Goal: Check status: Check status

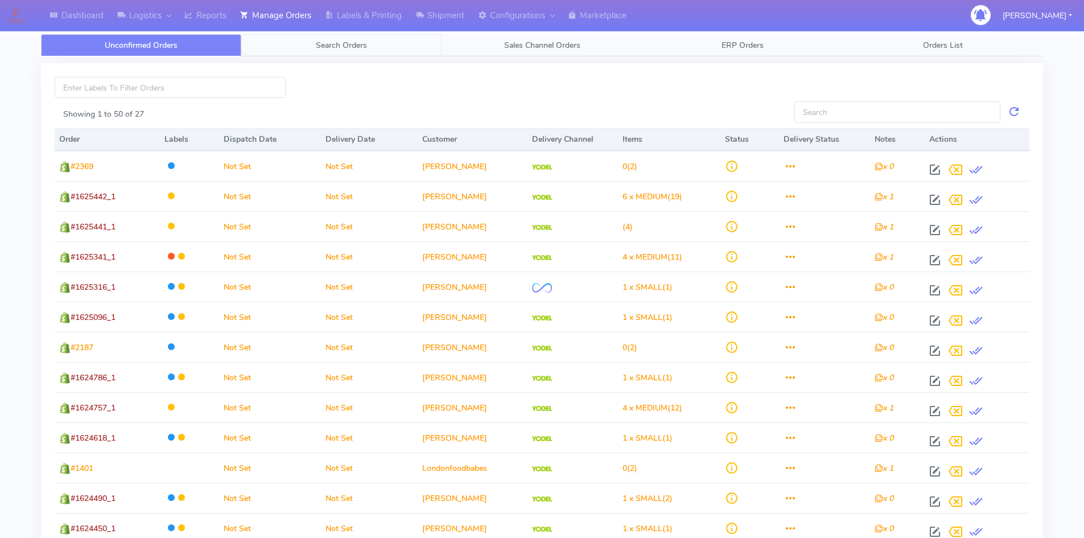
click at [335, 39] on link "Search Orders" at bounding box center [341, 45] width 200 height 22
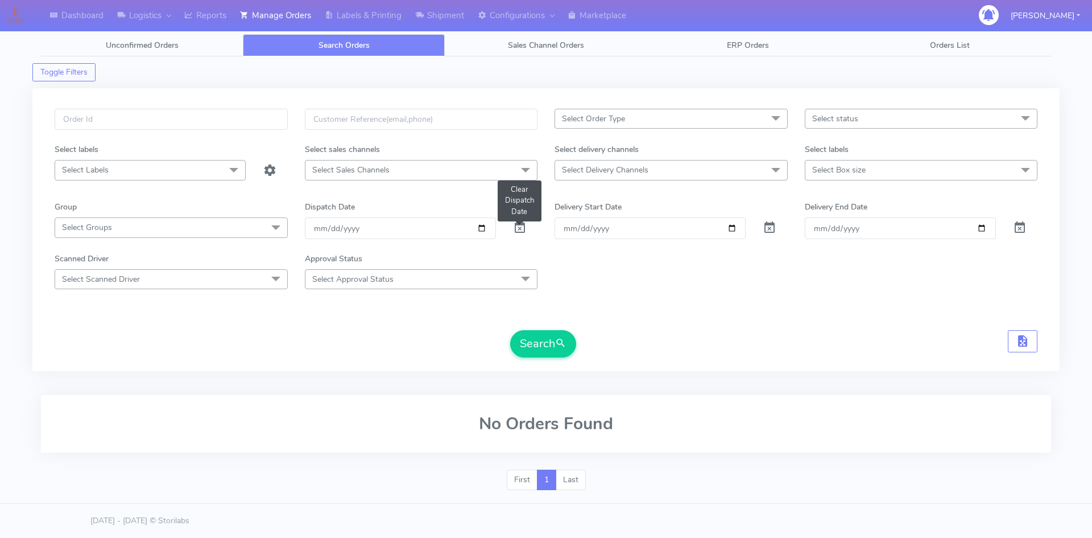
click at [516, 230] on span at bounding box center [520, 230] width 14 height 11
click at [142, 112] on input "text" at bounding box center [171, 119] width 233 height 21
paste input "1624674"
type input "1624674"
click at [510, 330] on button "Search" at bounding box center [543, 343] width 66 height 27
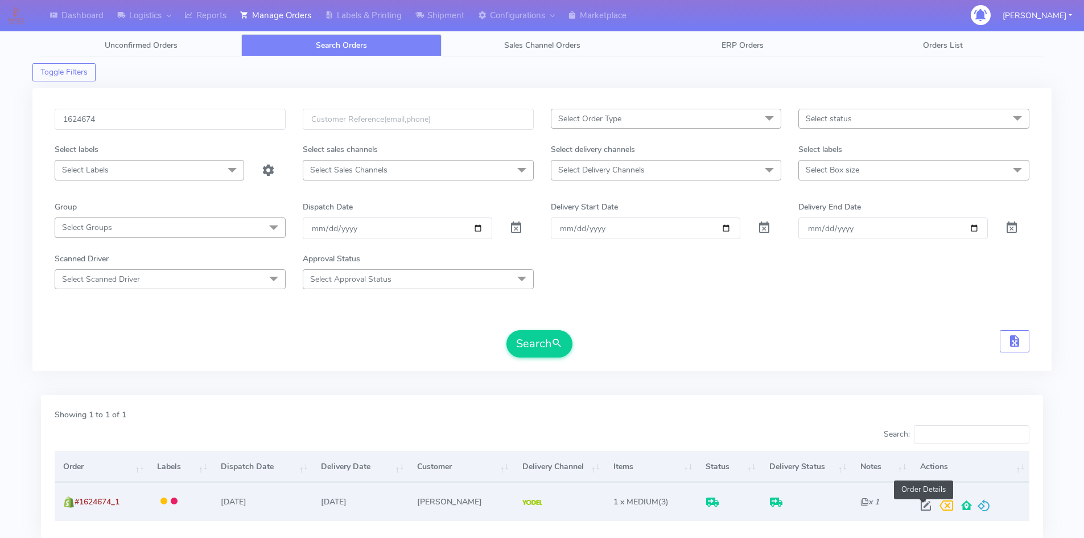
click at [925, 509] on span at bounding box center [926, 507] width 20 height 11
select select "5"
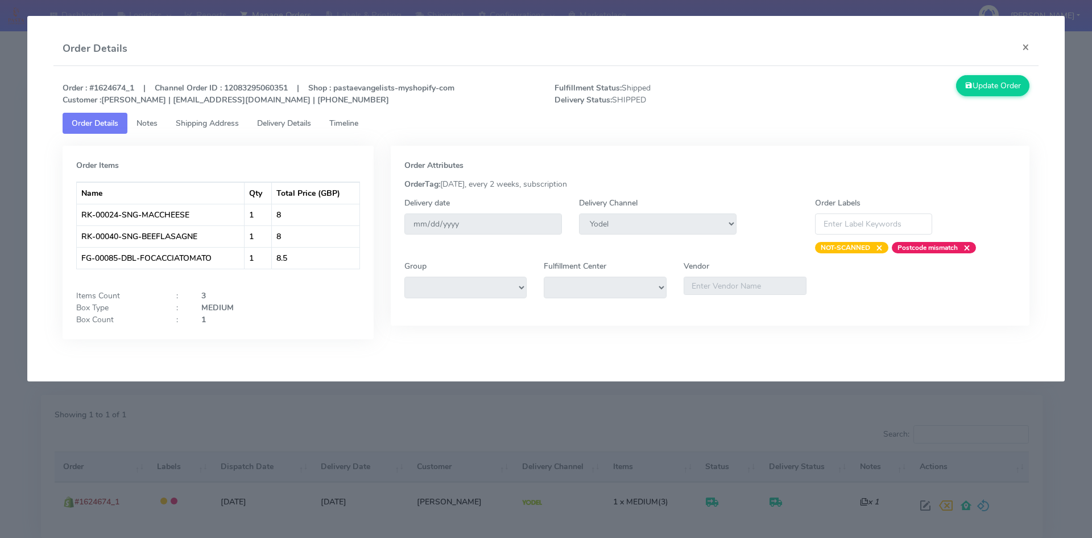
click at [358, 123] on span "Timeline" at bounding box center [343, 123] width 29 height 11
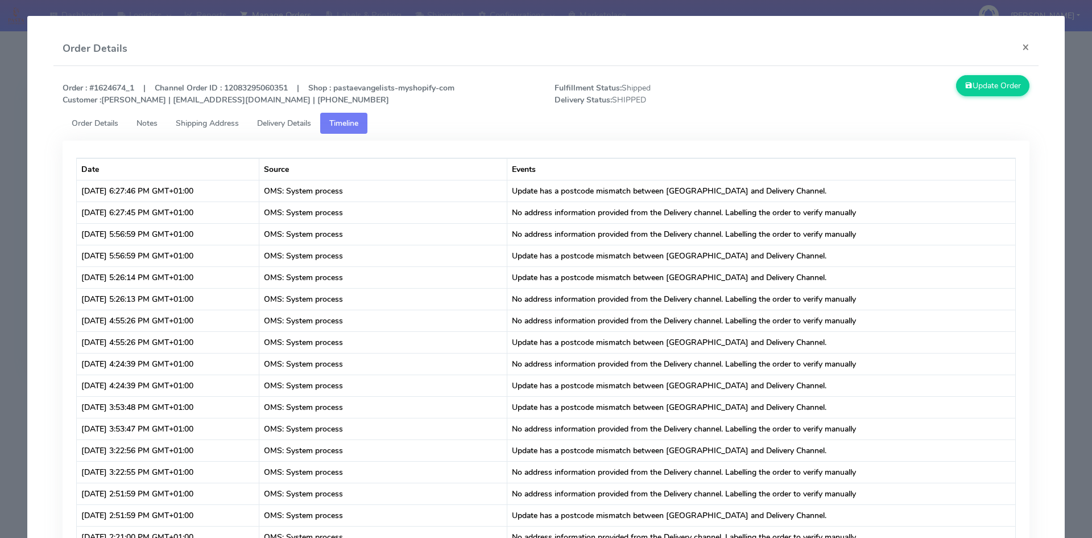
click at [277, 118] on span "Delivery Details" at bounding box center [284, 123] width 54 height 11
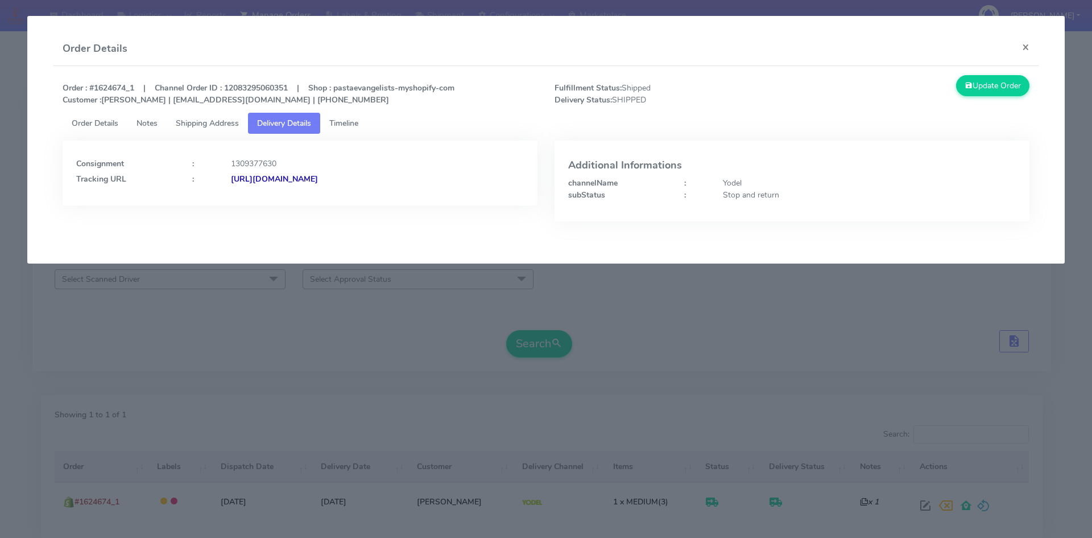
drag, startPoint x: 415, startPoint y: 182, endPoint x: 355, endPoint y: 182, distance: 59.7
click at [355, 182] on div "[URL][DOMAIN_NAME]" at bounding box center [377, 179] width 310 height 12
drag, startPoint x: 1024, startPoint y: 49, endPoint x: 1000, endPoint y: 48, distance: 24.5
click at [1024, 49] on button "×" at bounding box center [1026, 47] width 26 height 30
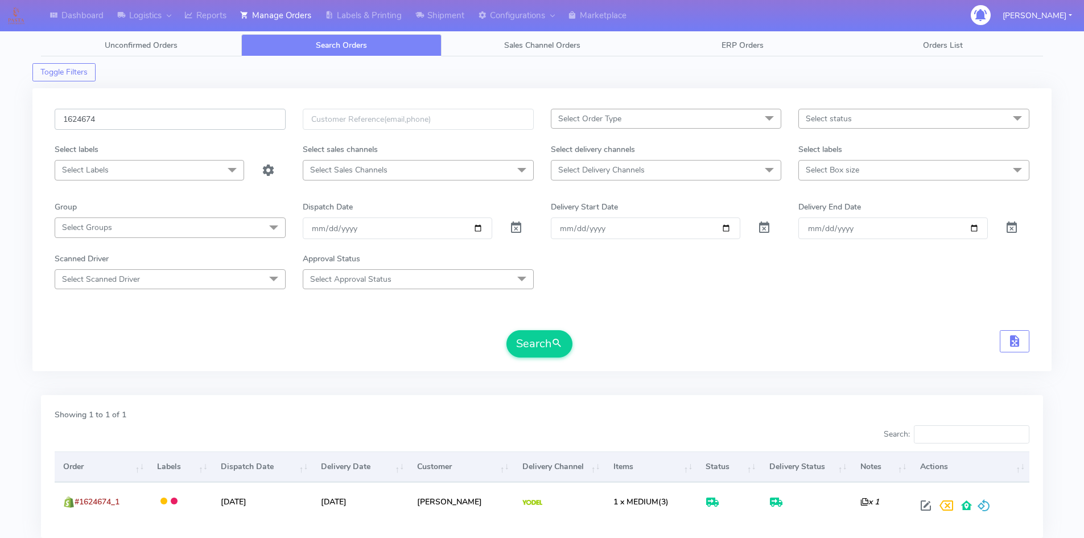
drag, startPoint x: 81, startPoint y: 116, endPoint x: 9, endPoint y: 114, distance: 72.8
click at [9, 114] on div "Dashboard Logistics London Logistics Reports Manage Orders Labels & Printing Sh…" at bounding box center [542, 301] width 1084 height 563
paste input "1697"
type input "1621697"
click at [523, 340] on button "Search" at bounding box center [539, 343] width 66 height 27
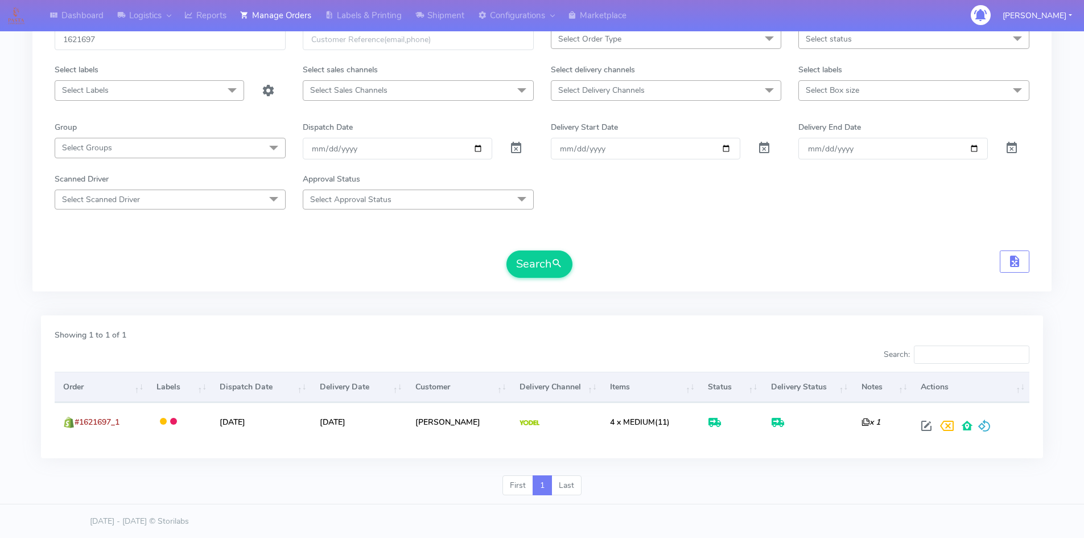
scroll to position [80, 0]
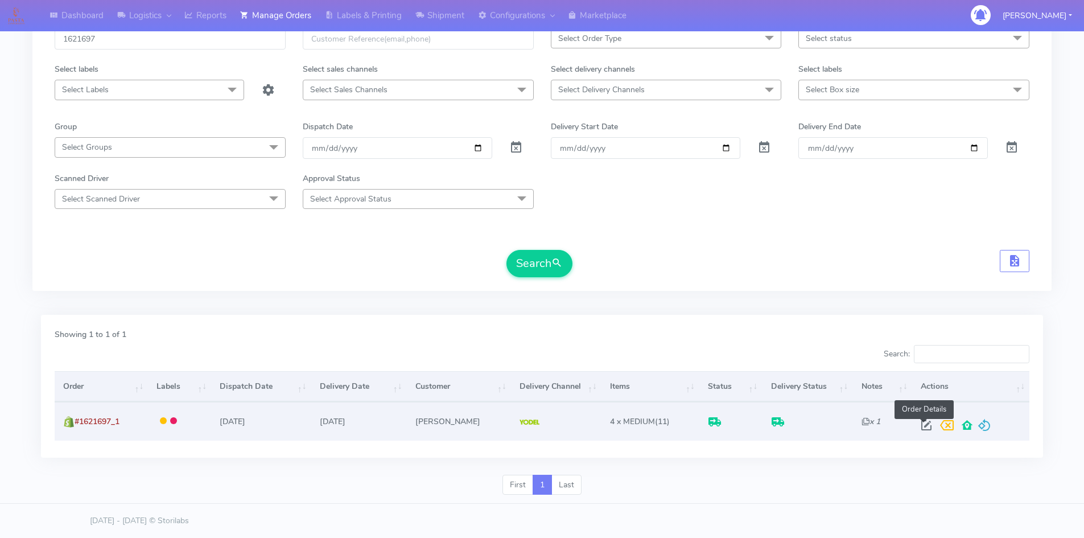
click at [922, 424] on span at bounding box center [926, 427] width 20 height 11
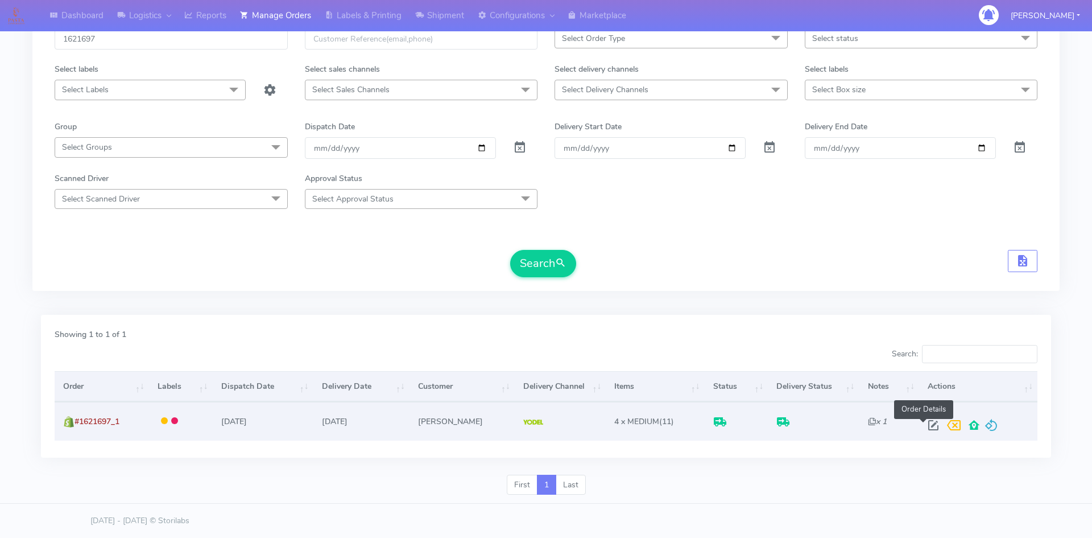
select select "5"
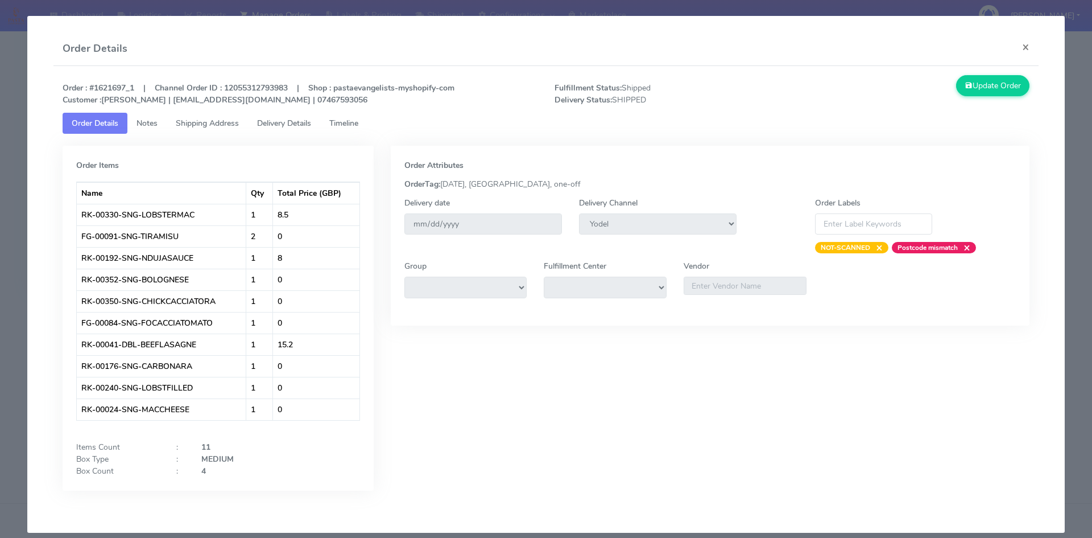
click at [351, 121] on span "Timeline" at bounding box center [343, 123] width 29 height 11
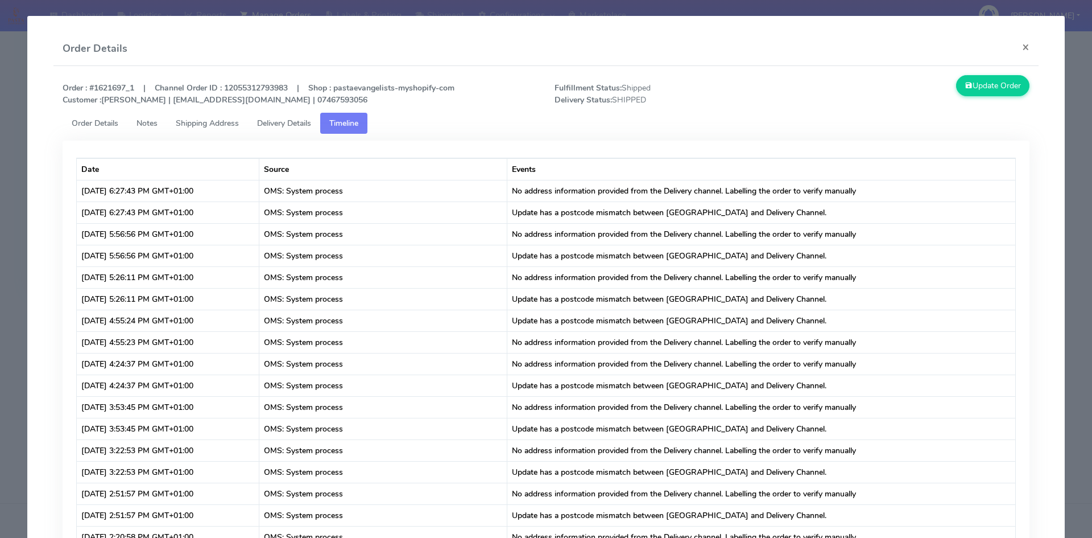
click at [289, 121] on span "Delivery Details" at bounding box center [284, 123] width 54 height 11
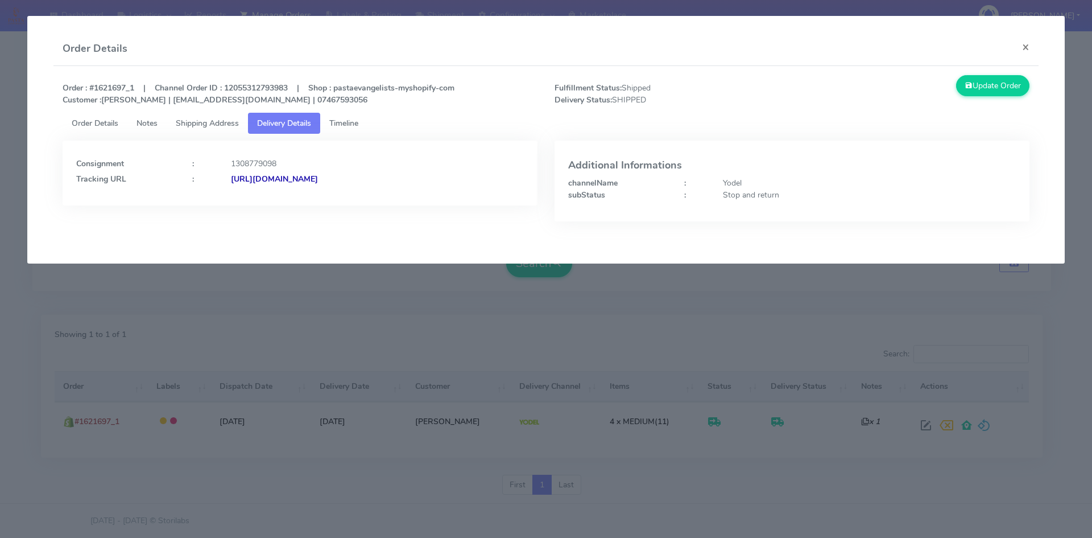
drag, startPoint x: 430, startPoint y: 179, endPoint x: 353, endPoint y: 182, distance: 76.3
click at [353, 182] on div "[URL][DOMAIN_NAME]" at bounding box center [377, 179] width 310 height 12
drag, startPoint x: 1029, startPoint y: 43, endPoint x: 942, endPoint y: 85, distance: 97.2
click at [1029, 43] on button "×" at bounding box center [1026, 47] width 26 height 30
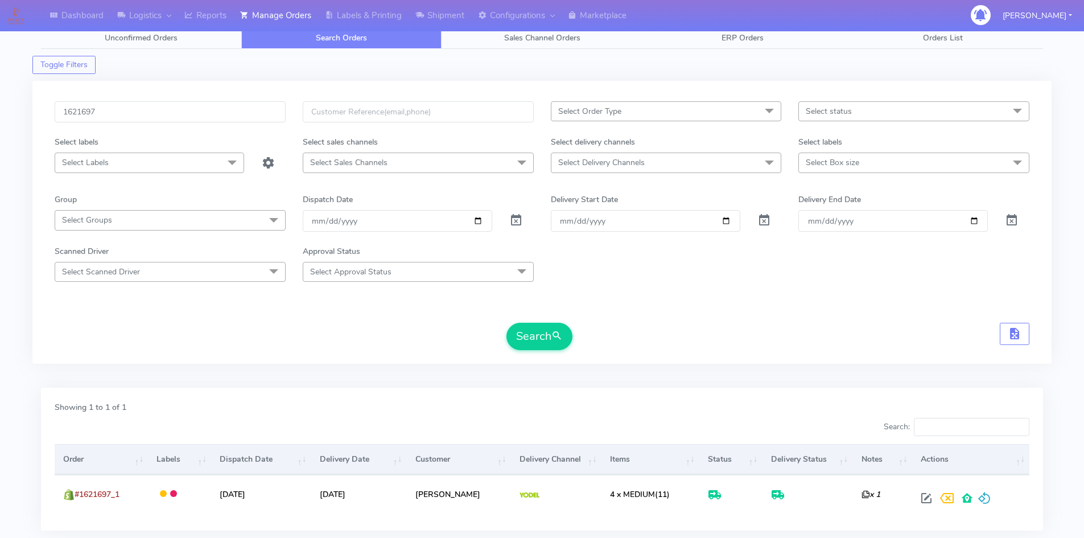
scroll to position [0, 0]
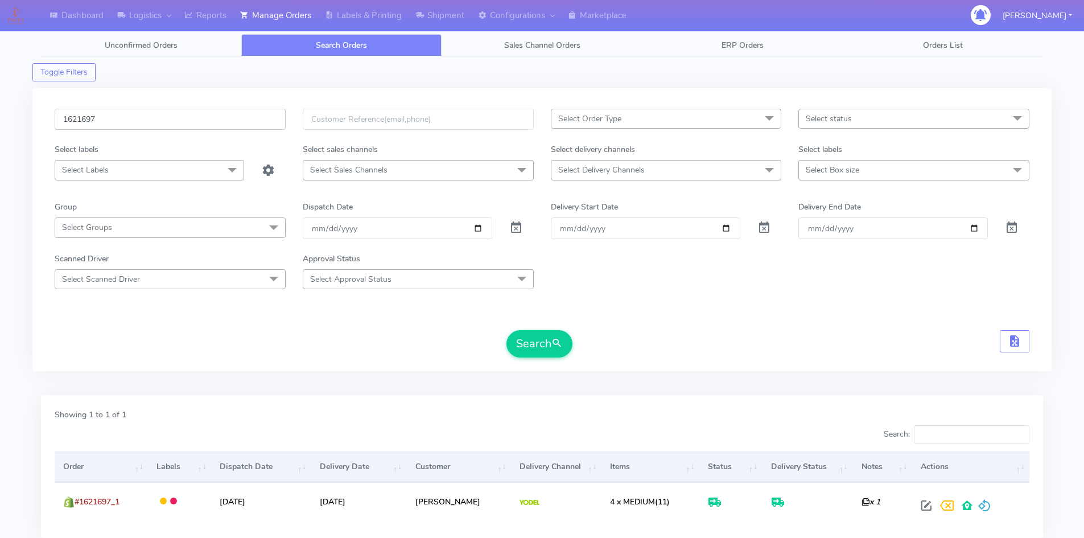
drag, startPoint x: 127, startPoint y: 123, endPoint x: 1, endPoint y: 121, distance: 126.4
click at [6, 121] on div "Dashboard Logistics London Logistics Reports Manage Orders Labels & Printing Sh…" at bounding box center [542, 301] width 1084 height 563
paste input "115"
type input "1621115"
click at [535, 341] on button "Search" at bounding box center [539, 343] width 66 height 27
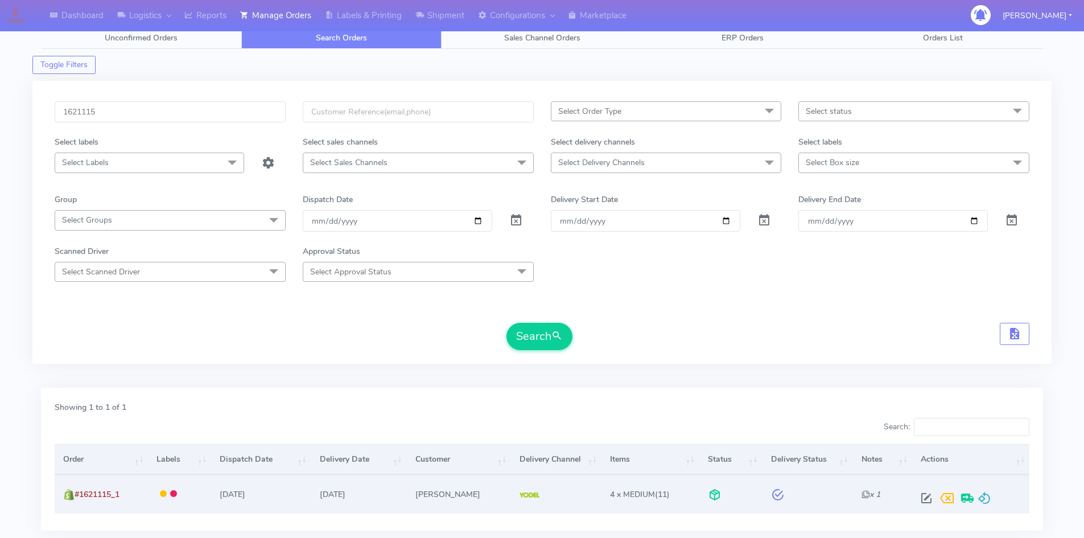
scroll to position [57, 0]
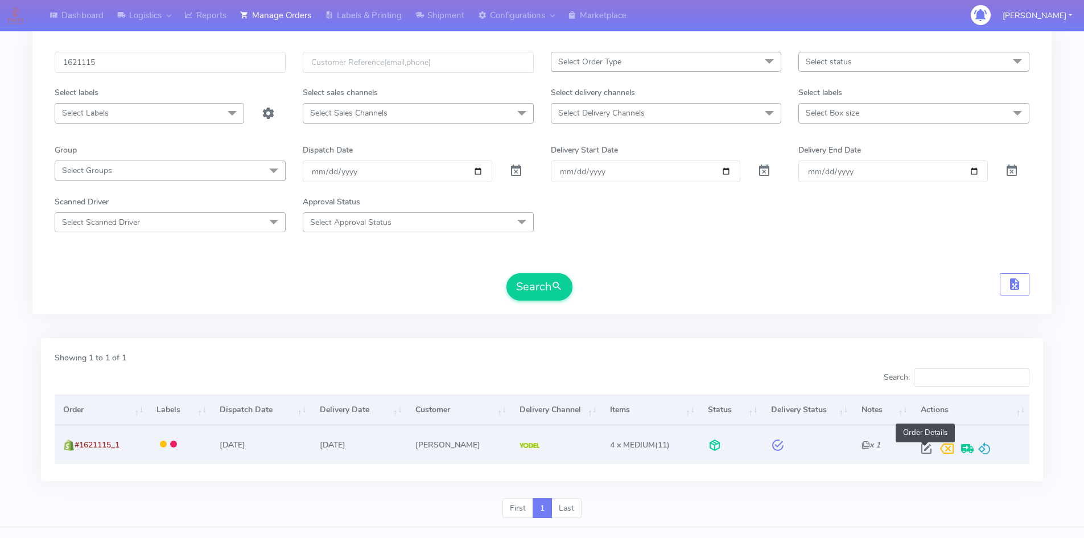
click at [925, 451] on span at bounding box center [926, 451] width 20 height 11
select select "5"
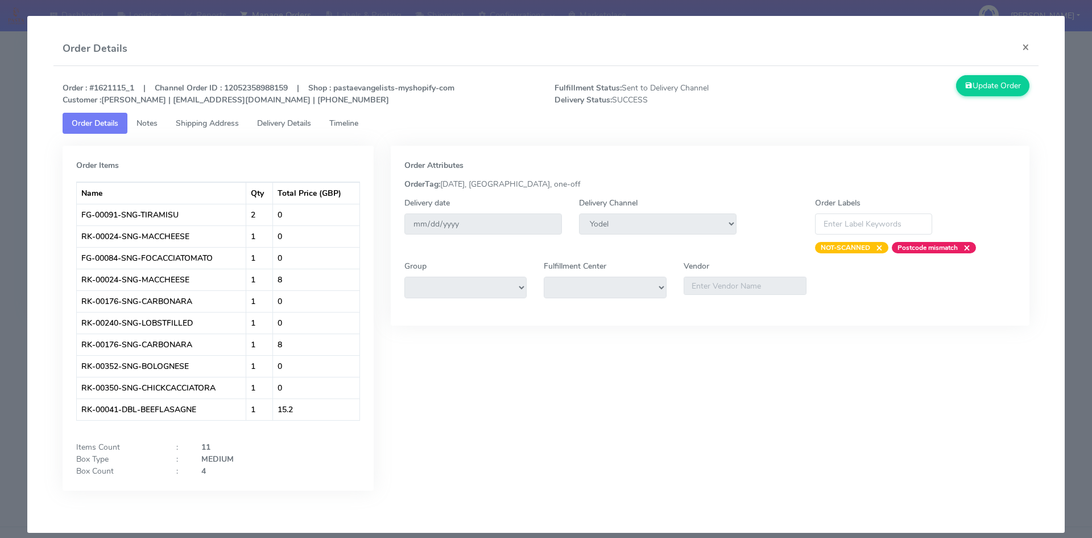
click at [351, 119] on span "Timeline" at bounding box center [343, 123] width 29 height 11
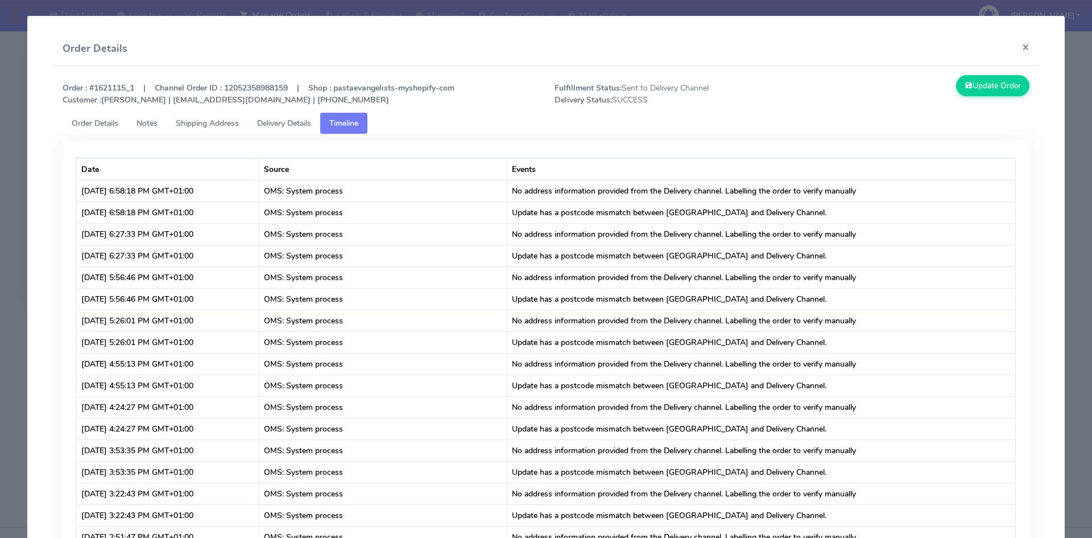
click at [293, 114] on link "Delivery Details" at bounding box center [284, 123] width 72 height 21
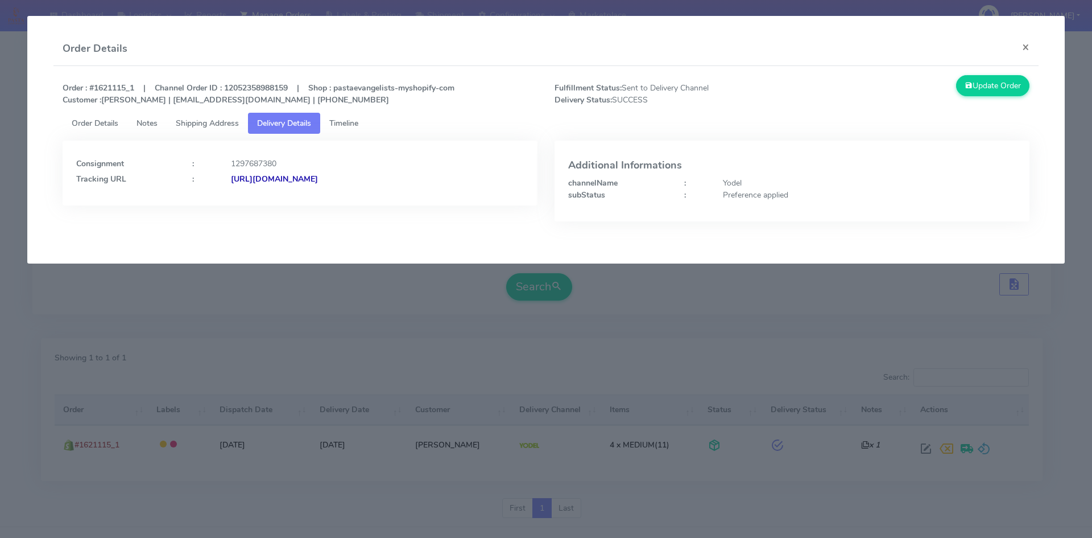
drag, startPoint x: 409, startPoint y: 182, endPoint x: 353, endPoint y: 182, distance: 55.8
click at [353, 182] on div "[URL][DOMAIN_NAME]" at bounding box center [377, 179] width 310 height 12
click at [1032, 45] on button "×" at bounding box center [1026, 47] width 26 height 30
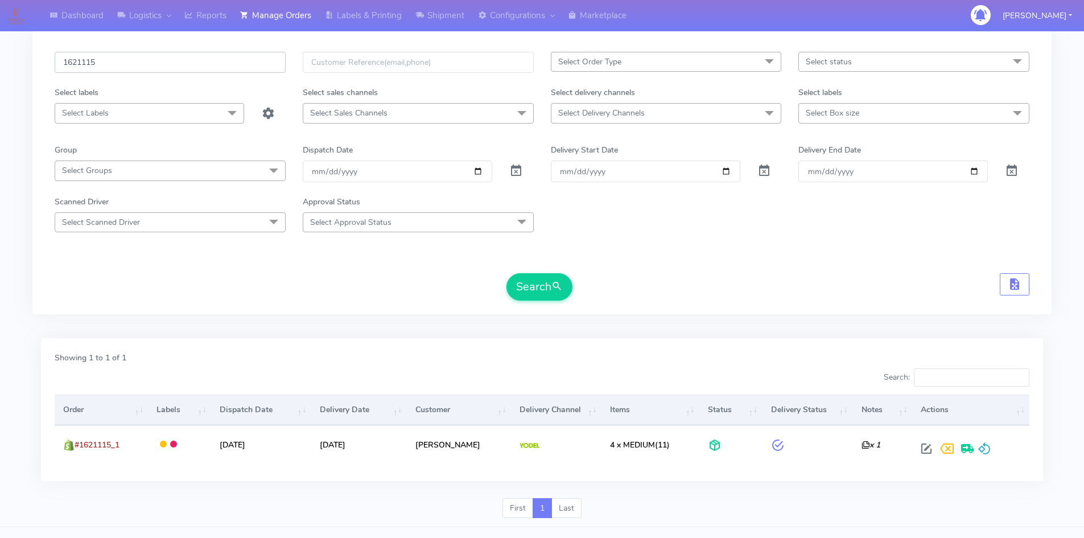
drag, startPoint x: 50, startPoint y: 69, endPoint x: 0, endPoint y: 67, distance: 49.6
click at [0, 68] on div "Dashboard Logistics London Logistics Reports Manage Orders Labels & Printing Sh…" at bounding box center [542, 245] width 1084 height 563
paste input "57"
type input "1621575"
click at [530, 279] on button "Search" at bounding box center [539, 286] width 66 height 27
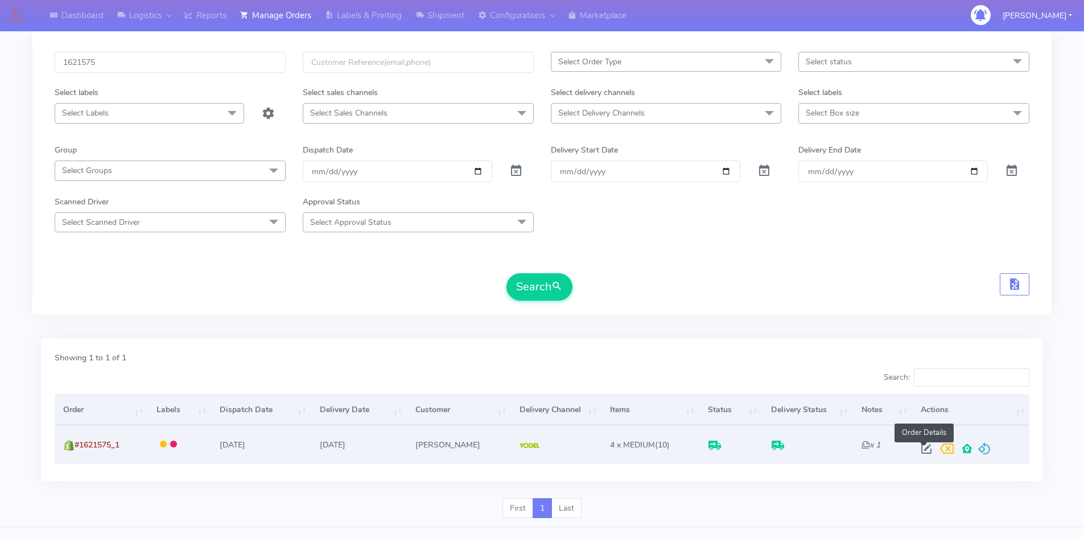
click at [923, 450] on span at bounding box center [926, 451] width 20 height 11
select select "5"
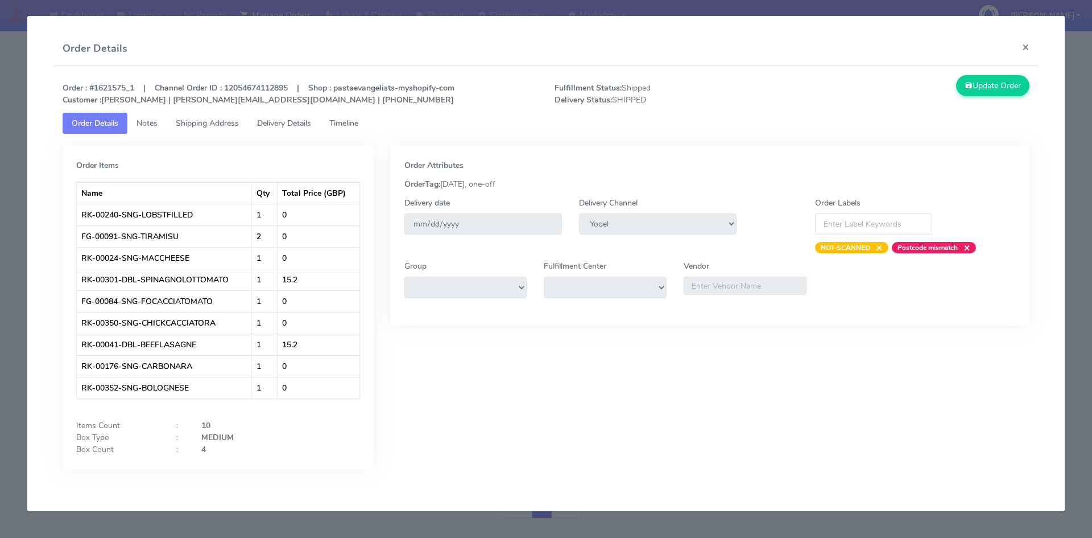
click at [351, 118] on span "Timeline" at bounding box center [343, 123] width 29 height 11
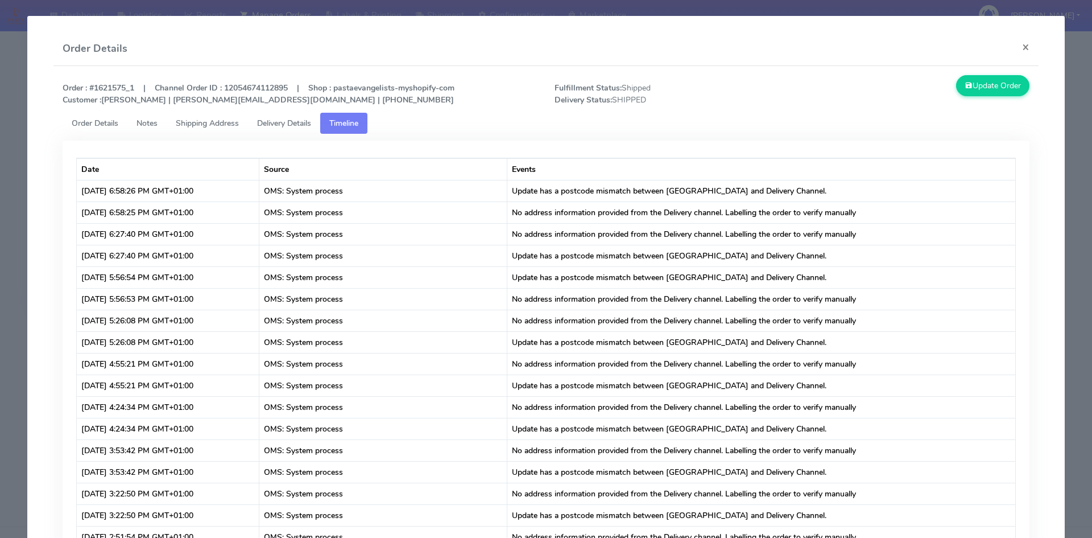
click at [286, 122] on span "Delivery Details" at bounding box center [284, 123] width 54 height 11
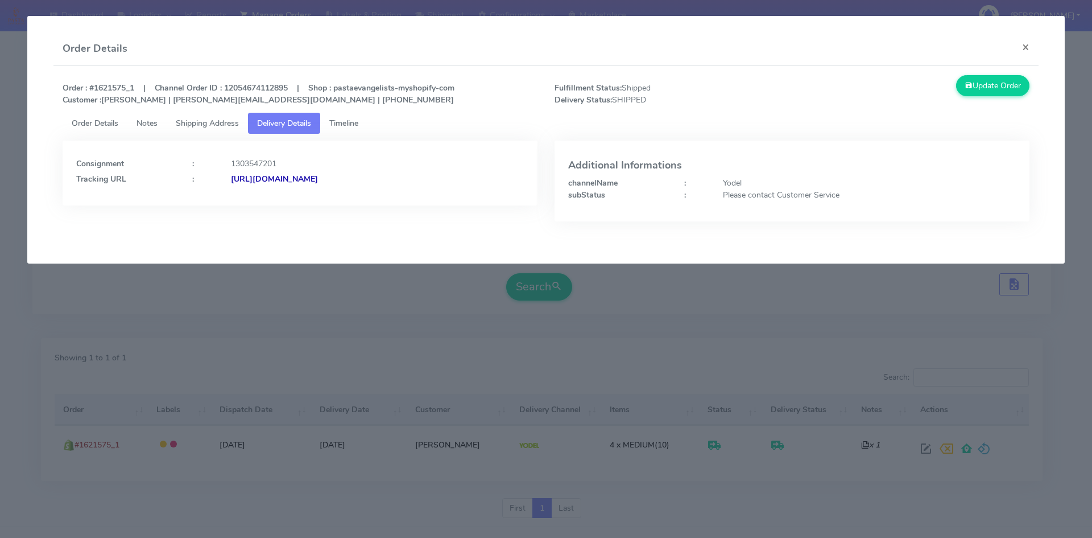
drag, startPoint x: 384, startPoint y: 177, endPoint x: 354, endPoint y: 179, distance: 29.7
click at [354, 179] on div "[URL][DOMAIN_NAME]" at bounding box center [377, 179] width 310 height 12
click at [1025, 43] on button "×" at bounding box center [1026, 47] width 26 height 30
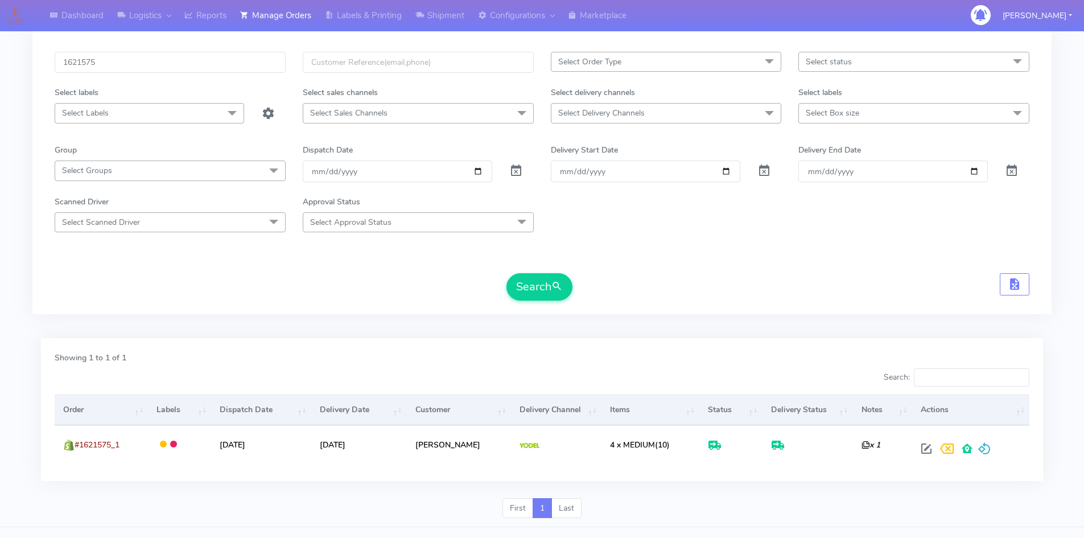
scroll to position [0, 0]
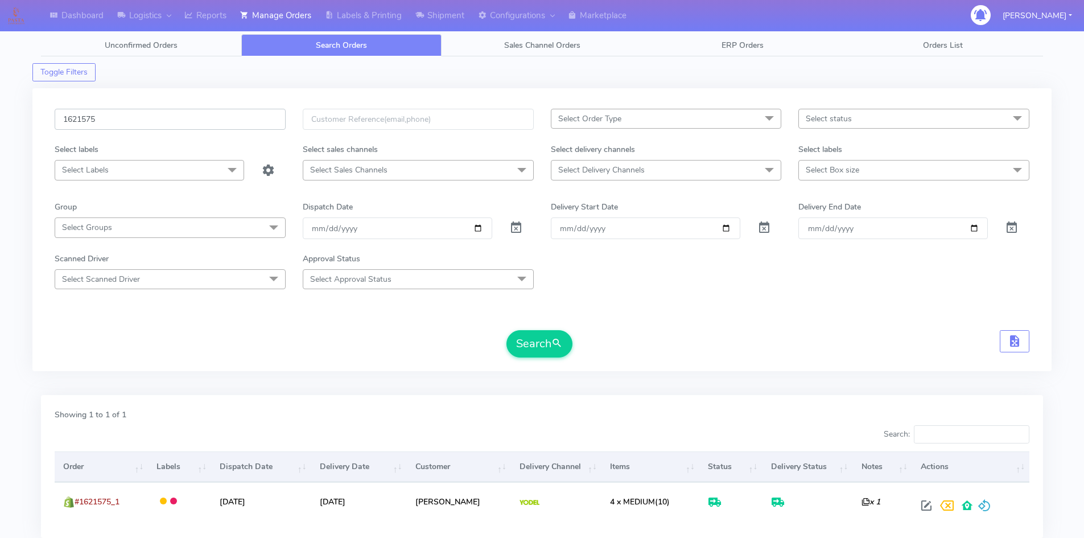
drag, startPoint x: 131, startPoint y: 124, endPoint x: 0, endPoint y: 126, distance: 131.5
click at [0, 126] on div "Dashboard Logistics London Logistics Reports Manage Orders Labels & Printing Sh…" at bounding box center [542, 301] width 1084 height 563
paste input "5442"
type input "1625442"
click at [557, 346] on span "submit" at bounding box center [556, 343] width 11 height 15
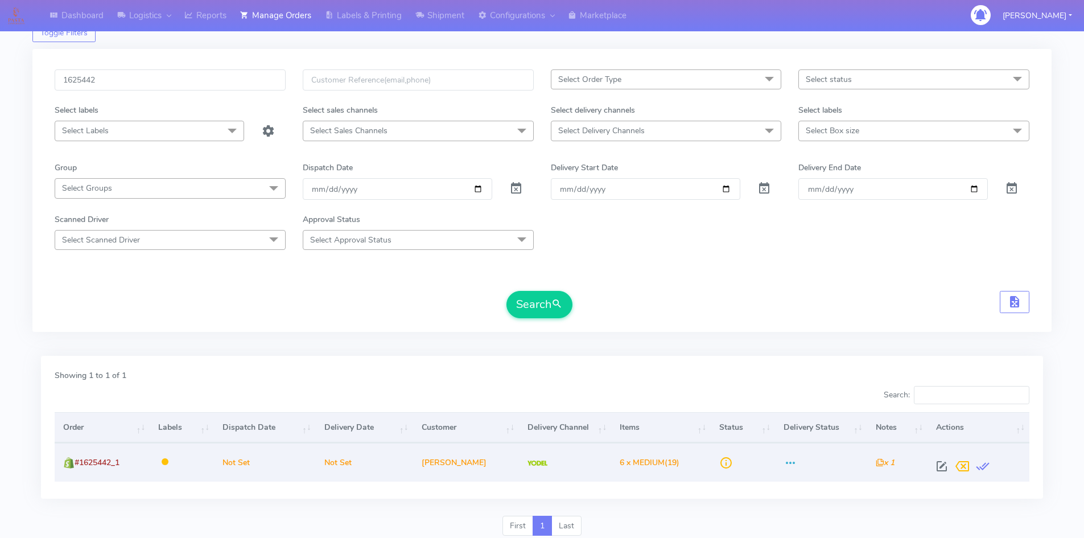
scroll to position [80, 0]
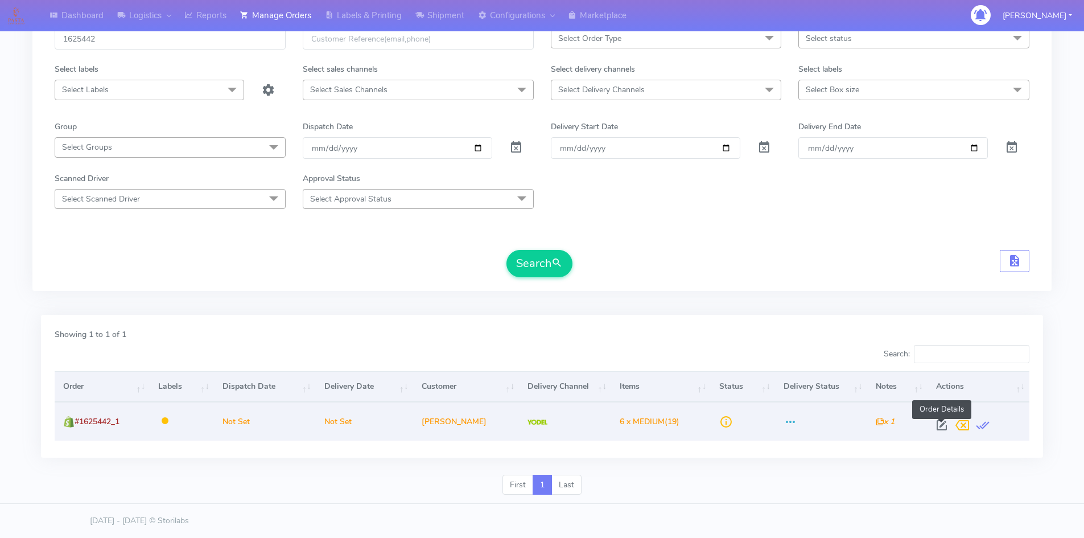
click at [940, 428] on span at bounding box center [941, 427] width 20 height 11
select select "5"
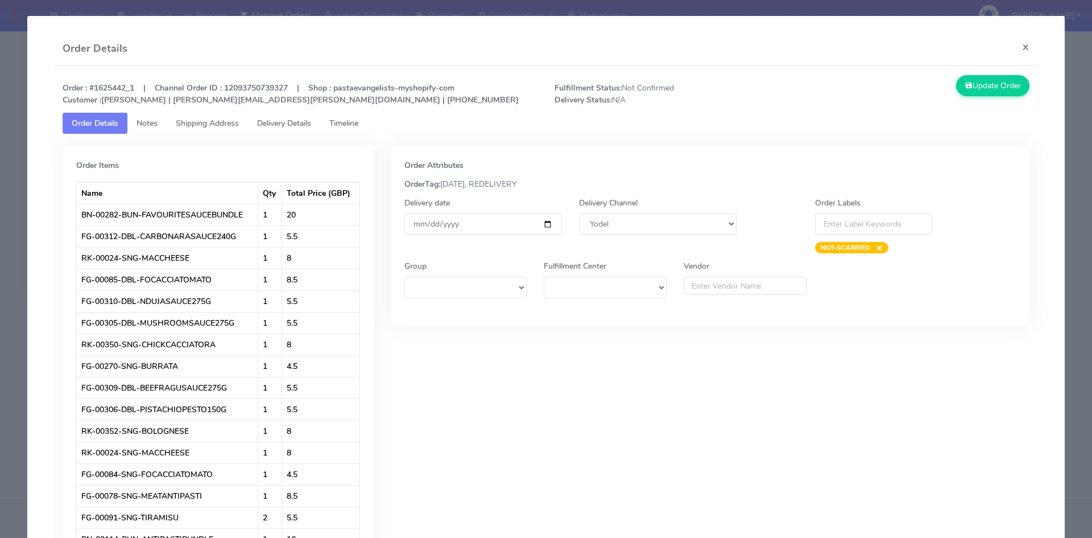
click at [286, 125] on span "Delivery Details" at bounding box center [284, 123] width 54 height 11
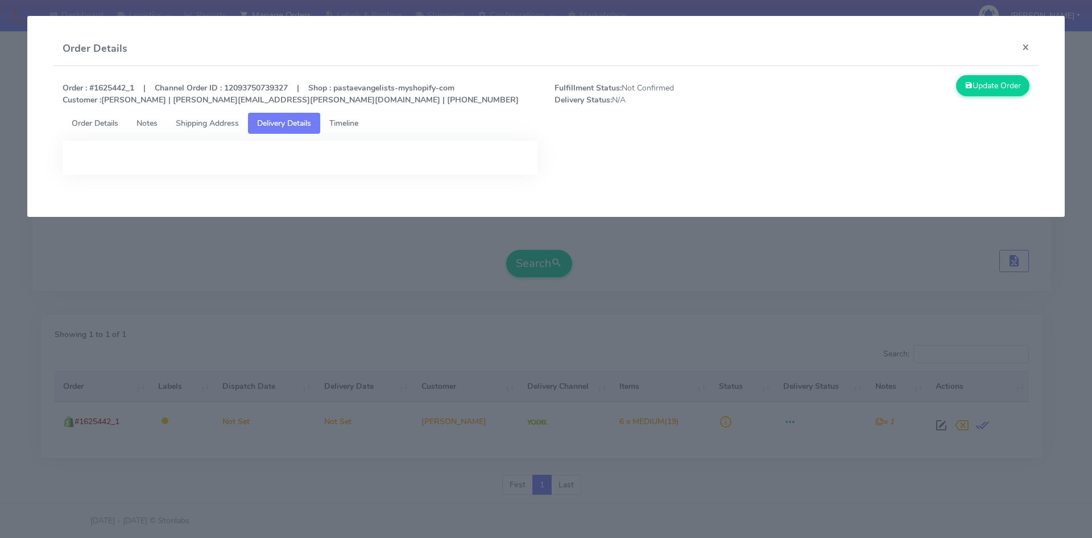
click at [350, 121] on span "Timeline" at bounding box center [343, 123] width 29 height 11
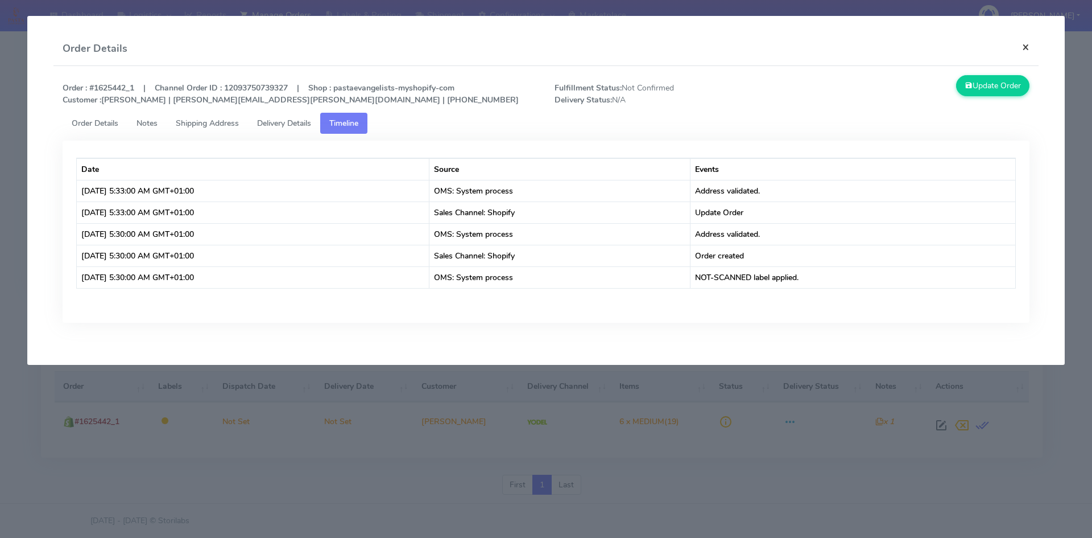
click at [1029, 44] on button "×" at bounding box center [1026, 47] width 26 height 30
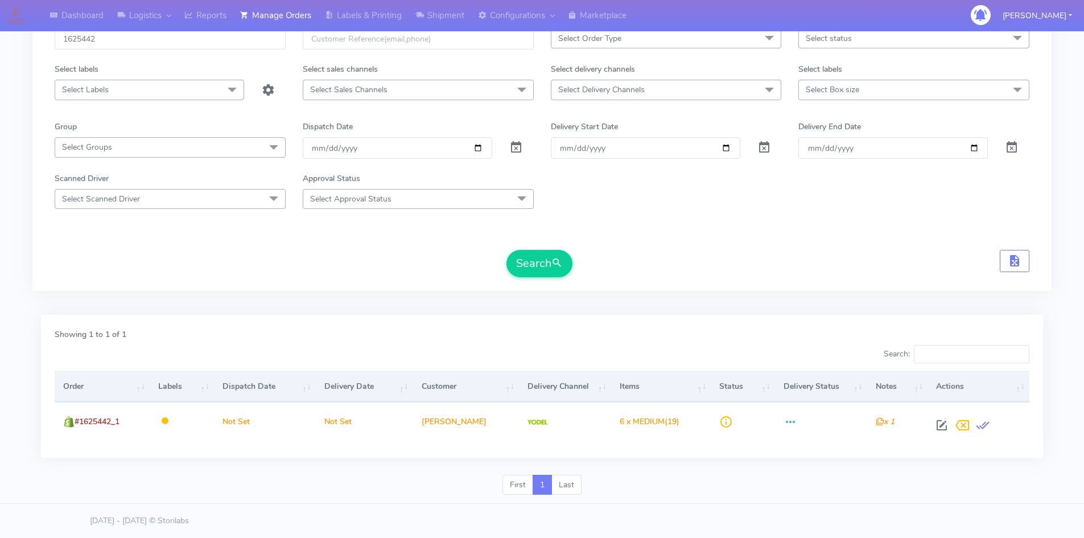
scroll to position [0, 0]
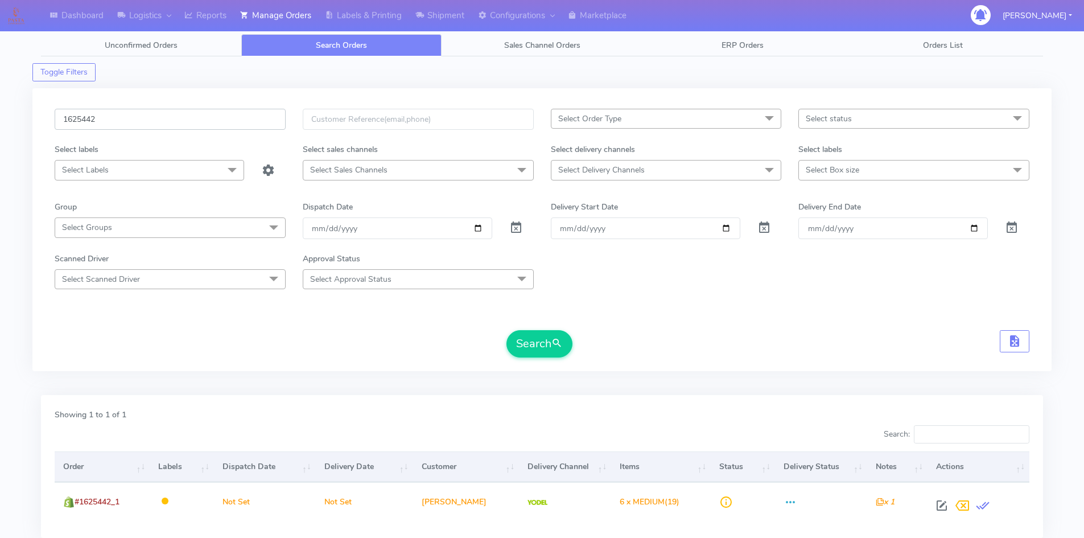
drag, startPoint x: 147, startPoint y: 118, endPoint x: 0, endPoint y: 118, distance: 147.4
click at [0, 119] on div "Dashboard Logistics London Logistics Reports Manage Orders Labels & Printing Sh…" at bounding box center [542, 301] width 1084 height 563
paste input "19323"
type input "1619323"
click at [506, 330] on button "Search" at bounding box center [539, 343] width 66 height 27
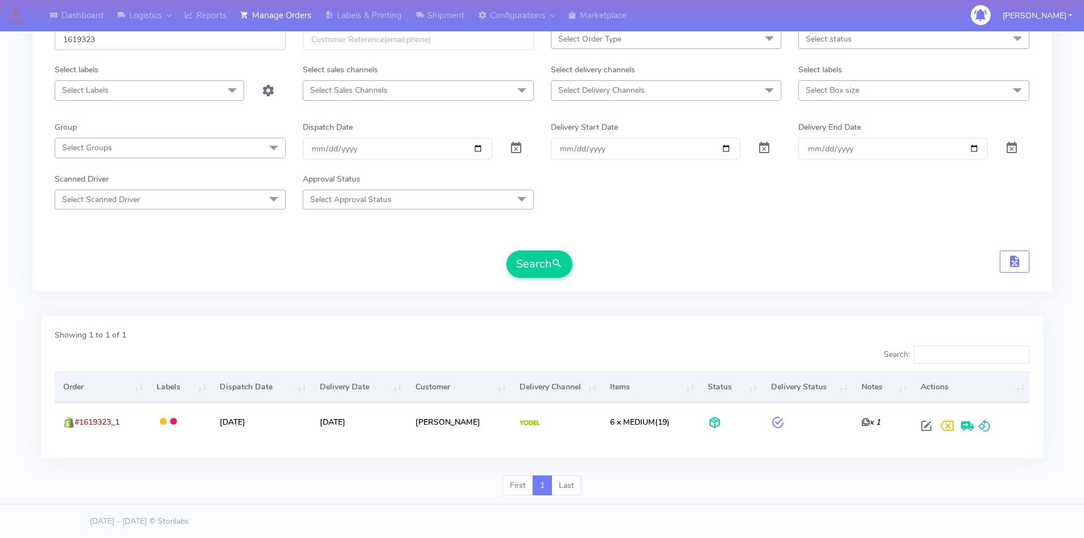
scroll to position [80, 0]
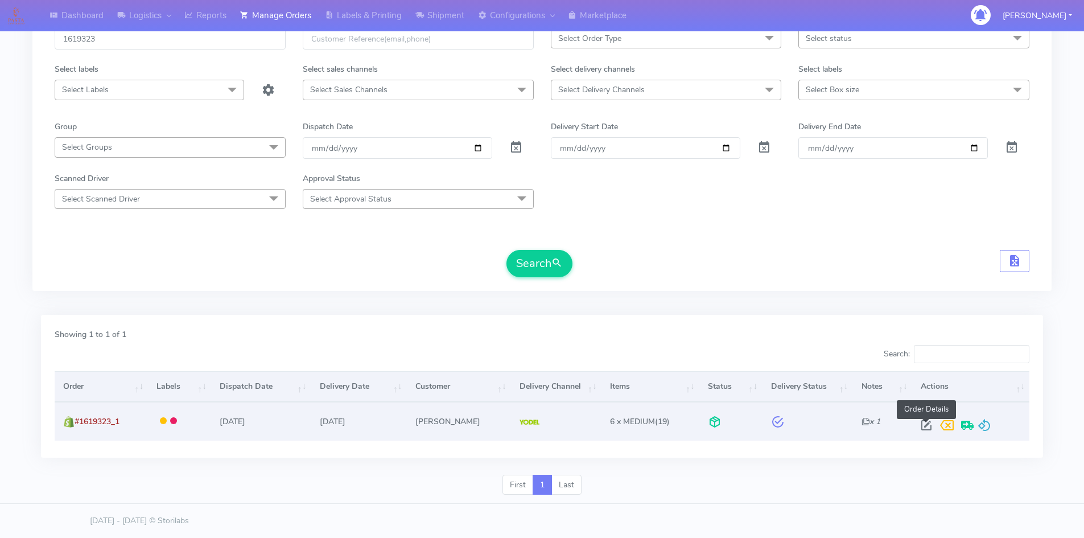
click at [923, 427] on span at bounding box center [926, 427] width 20 height 11
select select "5"
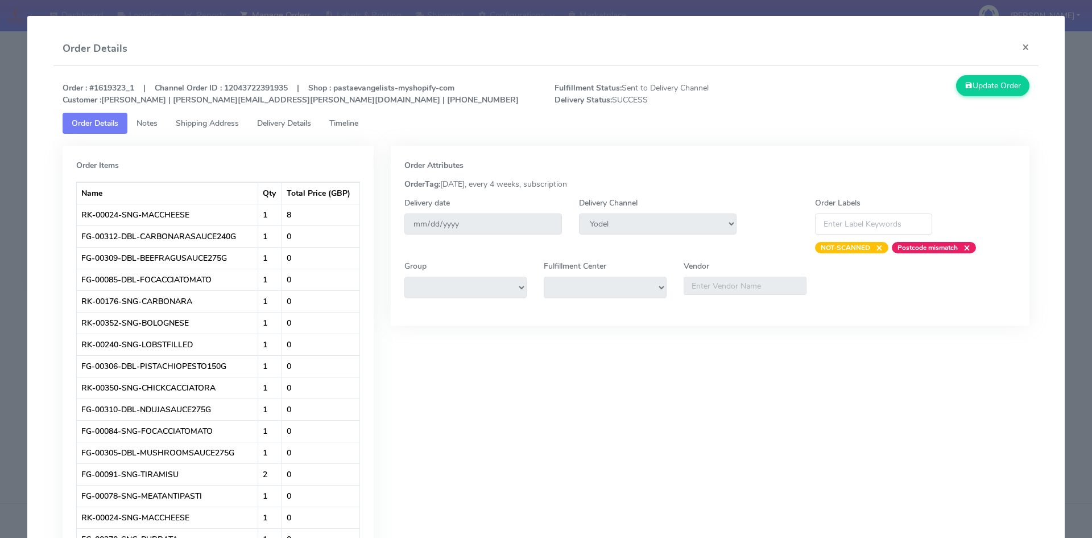
click at [345, 124] on span "Timeline" at bounding box center [343, 123] width 29 height 11
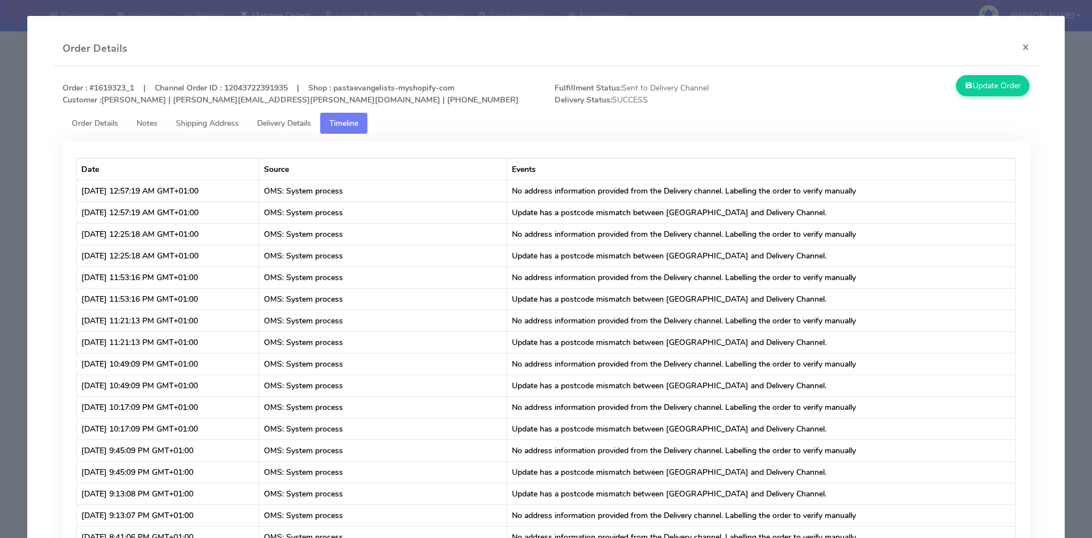
click at [290, 122] on span "Delivery Details" at bounding box center [284, 123] width 54 height 11
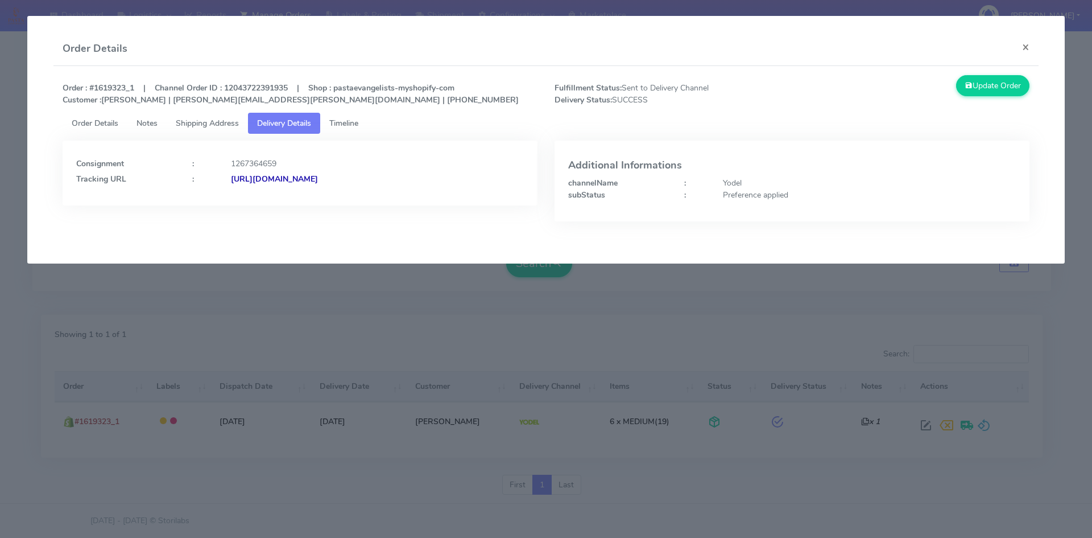
drag, startPoint x: 411, startPoint y: 180, endPoint x: 356, endPoint y: 180, distance: 55.2
click at [356, 180] on div "[URL][DOMAIN_NAME]" at bounding box center [377, 179] width 310 height 12
click at [1025, 44] on button "×" at bounding box center [1026, 47] width 26 height 30
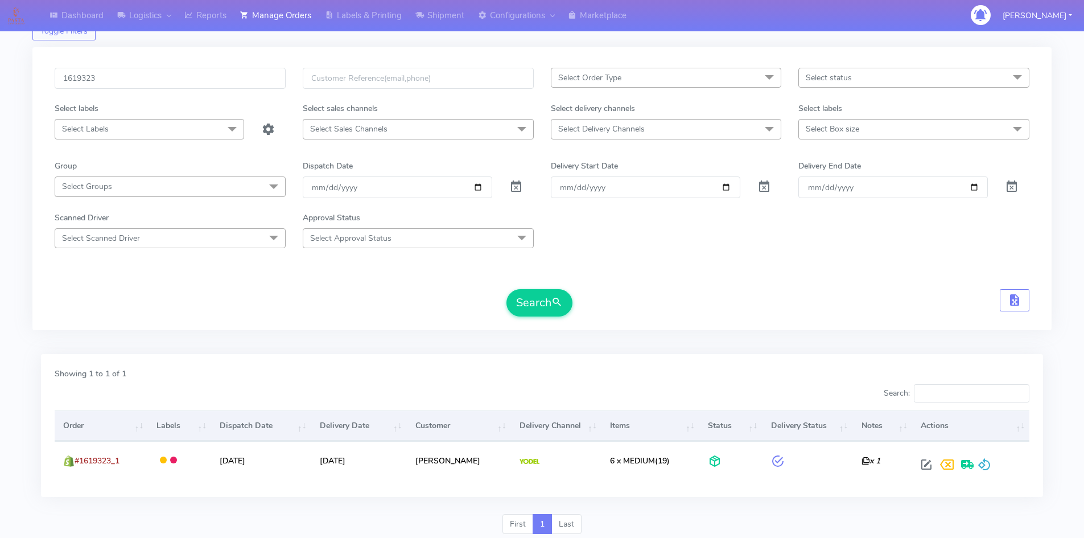
scroll to position [0, 0]
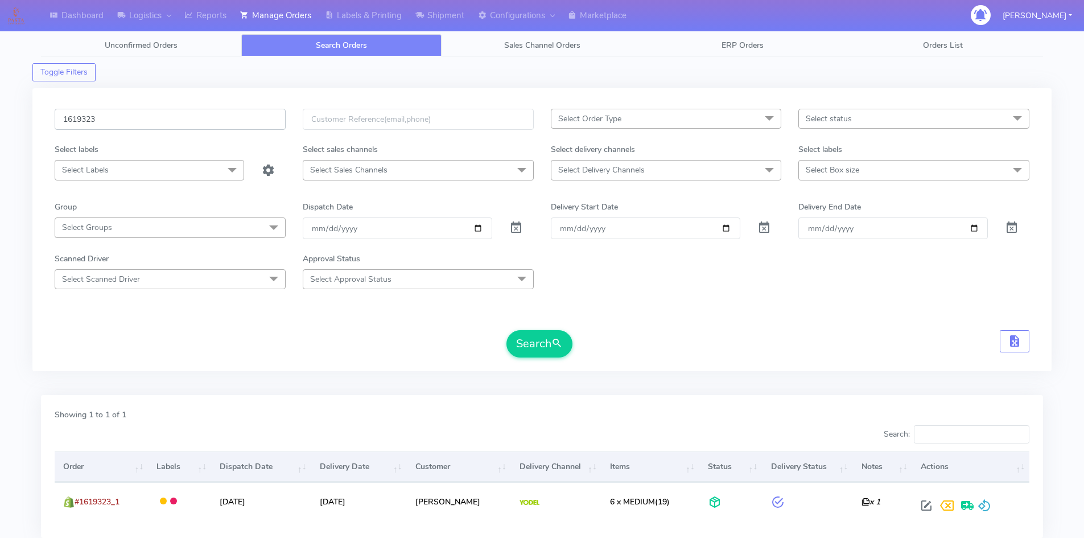
drag, startPoint x: 105, startPoint y: 116, endPoint x: 0, endPoint y: 113, distance: 105.3
click at [0, 113] on div "Dashboard Logistics London Logistics Reports Manage Orders Labels & Printing Sh…" at bounding box center [542, 301] width 1084 height 563
paste input "2320"
type input "1623203"
click at [540, 344] on button "Search" at bounding box center [539, 343] width 66 height 27
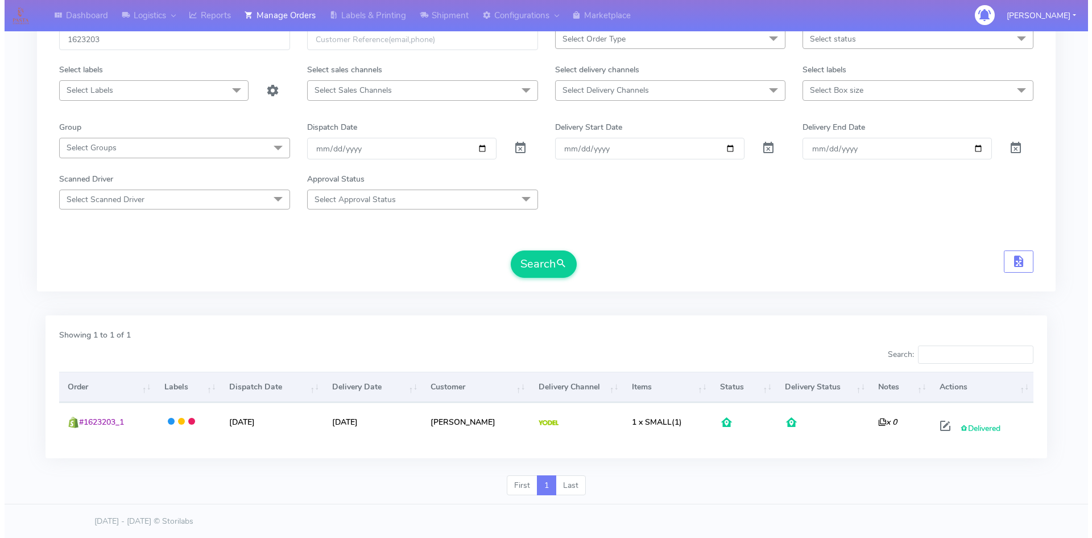
scroll to position [80, 0]
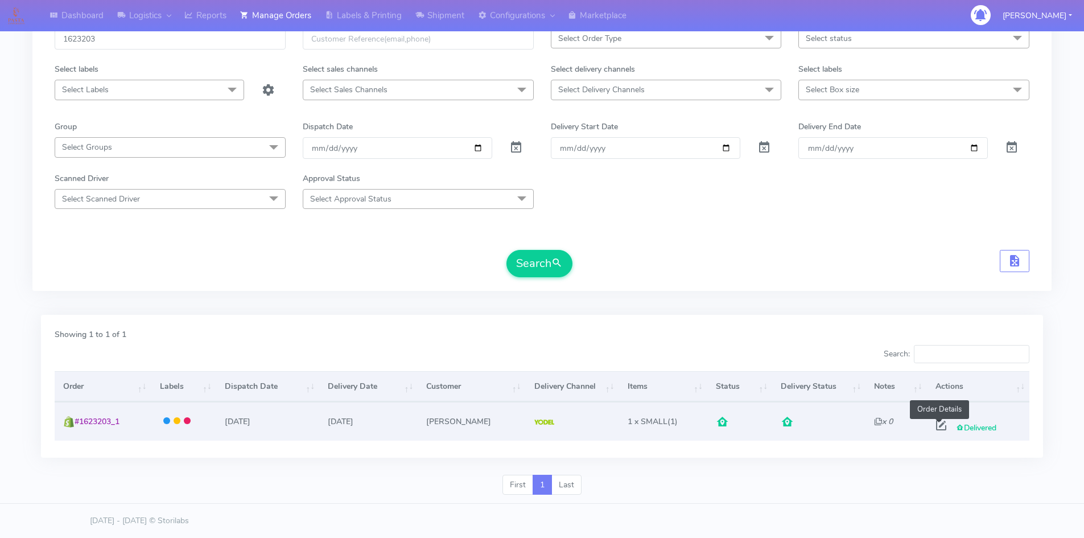
click at [939, 426] on span at bounding box center [941, 427] width 20 height 11
select select "5"
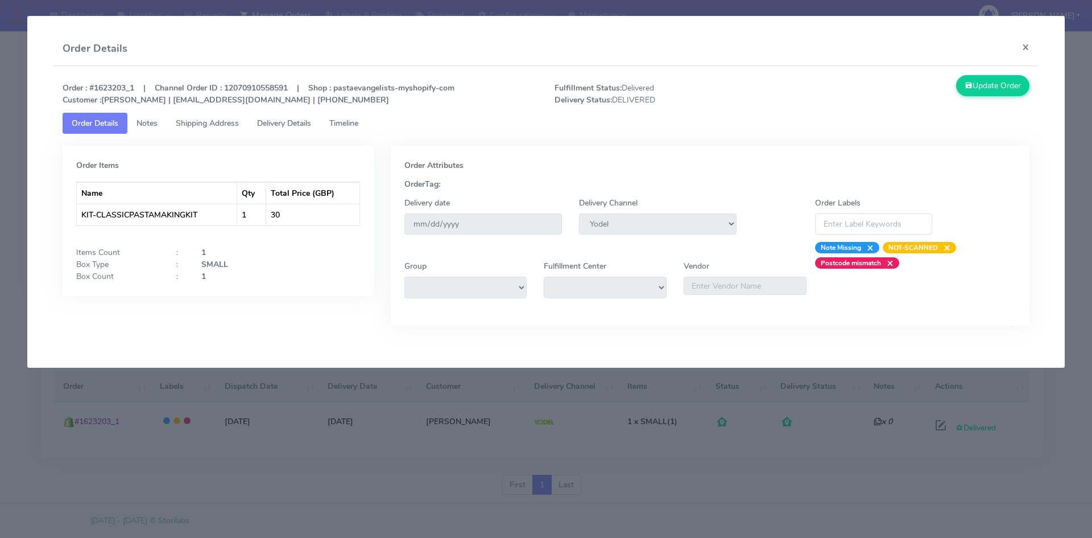
click at [216, 121] on span "Shipping Address" at bounding box center [207, 123] width 63 height 11
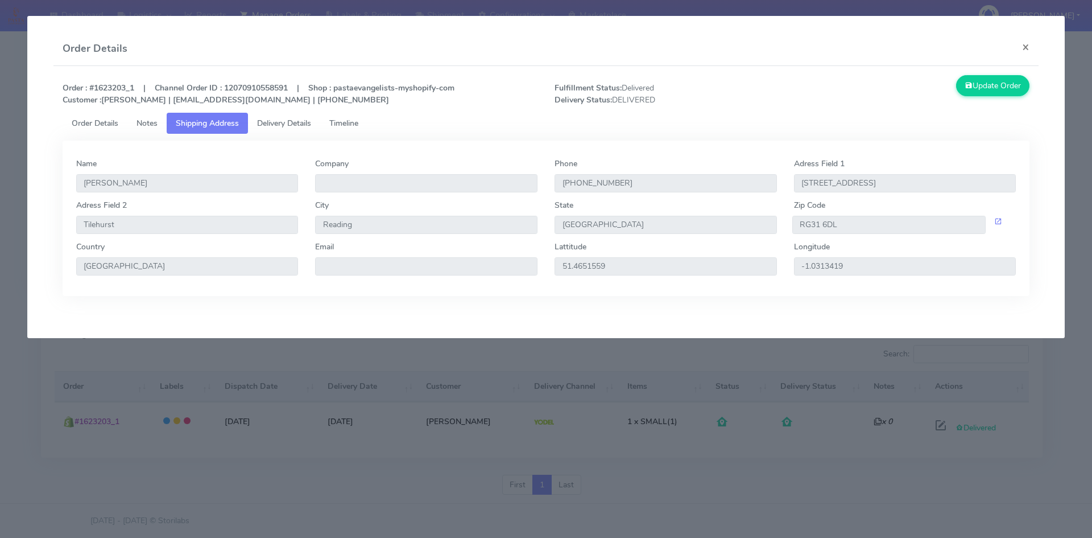
click at [299, 123] on span "Delivery Details" at bounding box center [284, 123] width 54 height 11
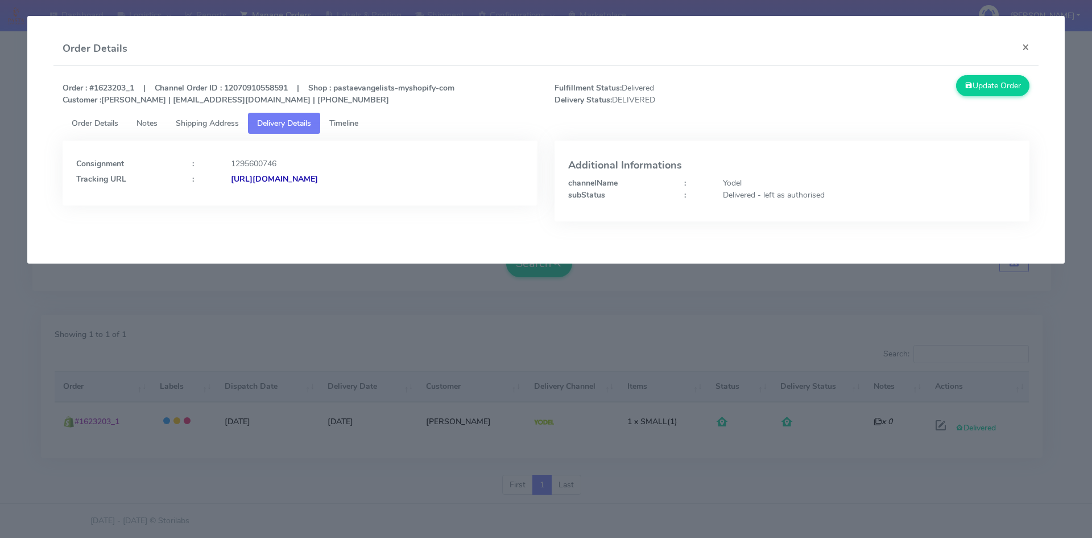
drag, startPoint x: 455, startPoint y: 174, endPoint x: 354, endPoint y: 179, distance: 101.4
click at [354, 179] on div "[URL][DOMAIN_NAME]" at bounding box center [377, 179] width 310 height 12
